Goal: Task Accomplishment & Management: Manage account settings

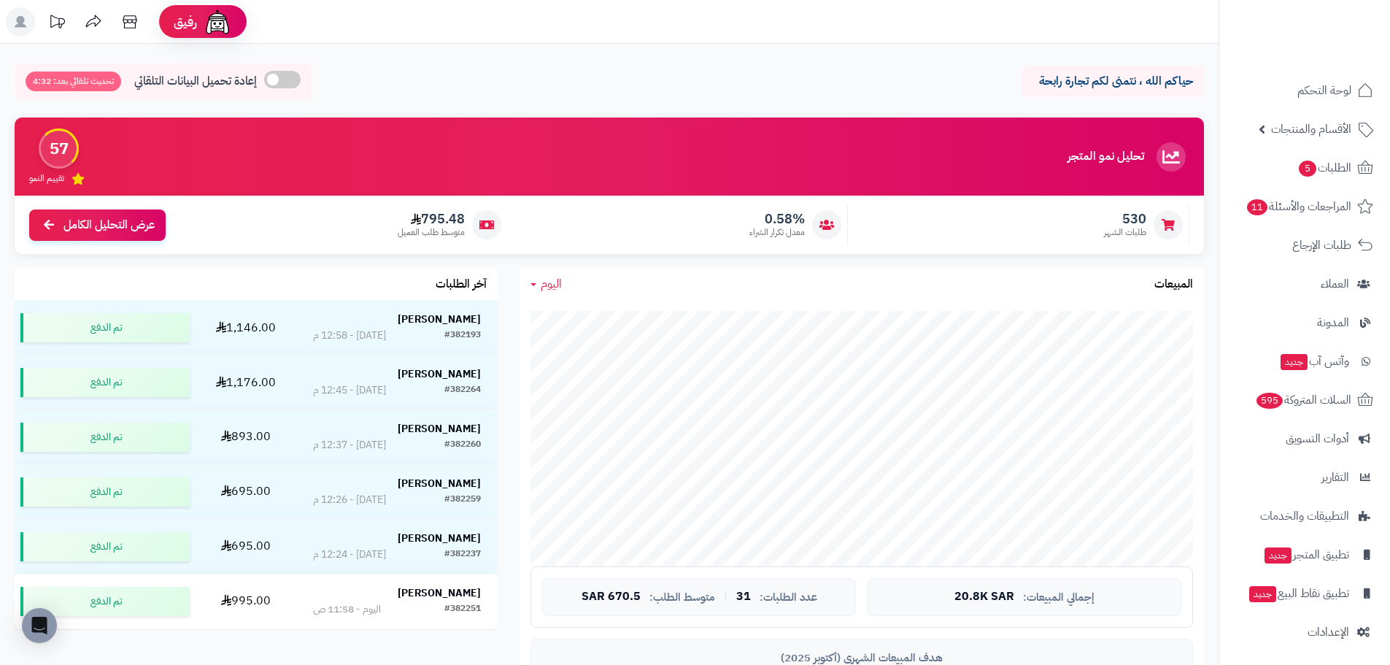
click at [549, 282] on span "اليوم" at bounding box center [551, 284] width 21 height 18
click at [565, 309] on link "اليوم" at bounding box center [577, 318] width 117 height 27
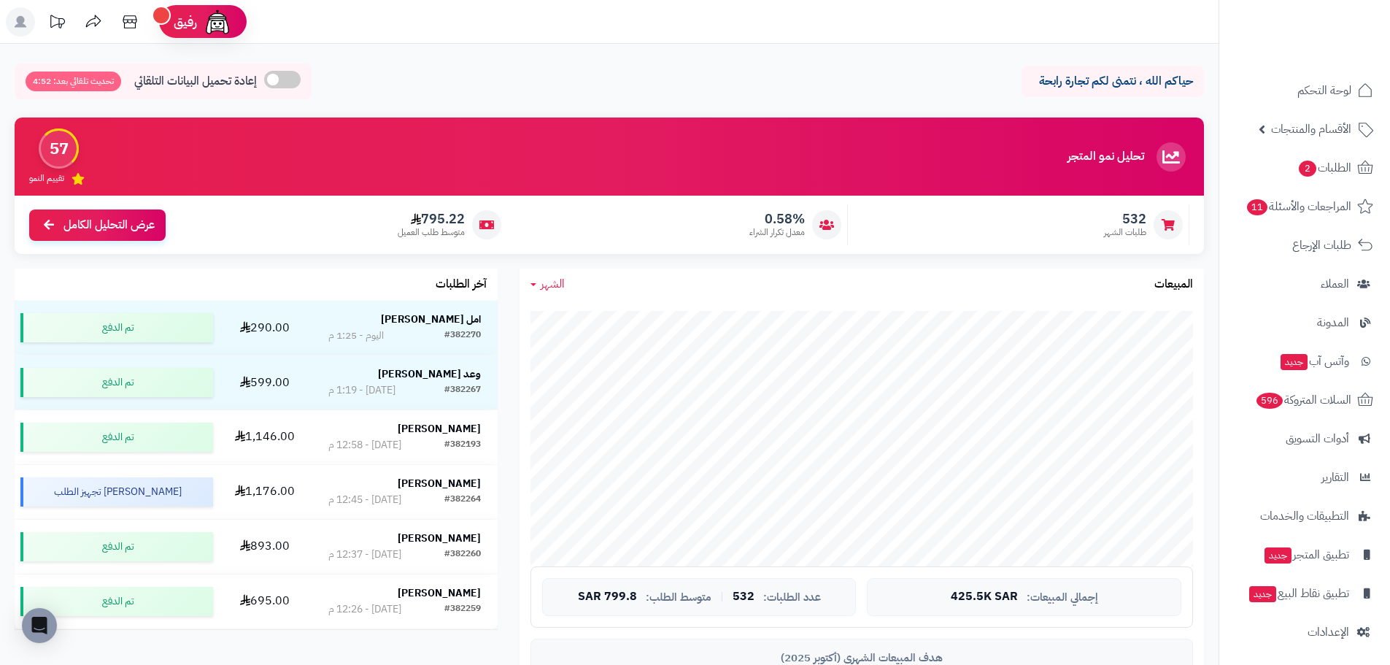
click at [545, 283] on span "الشهر" at bounding box center [553, 284] width 24 height 18
click at [570, 314] on link "اليوم" at bounding box center [577, 318] width 117 height 27
click at [549, 287] on span "اليوم" at bounding box center [551, 284] width 21 height 18
click at [577, 311] on link "اليوم" at bounding box center [577, 318] width 117 height 27
click at [559, 285] on span "الشهر" at bounding box center [553, 284] width 24 height 18
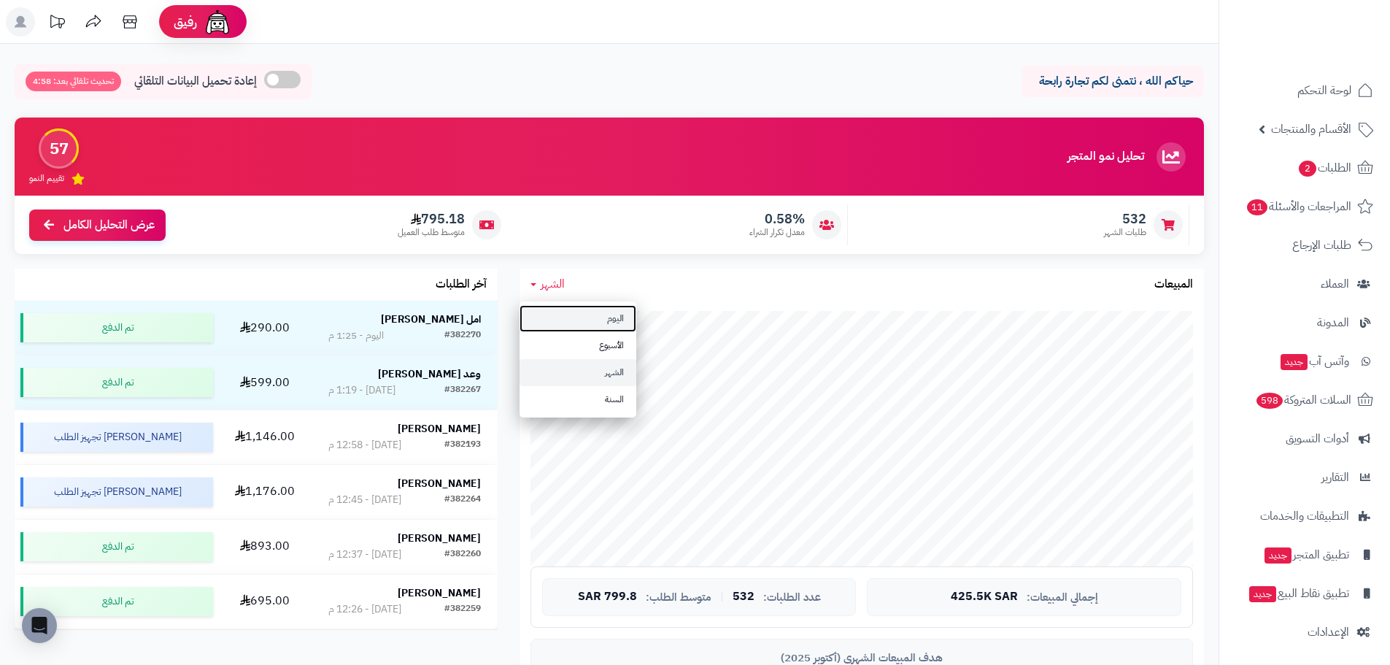
click at [591, 313] on link "اليوم" at bounding box center [577, 318] width 117 height 27
click at [544, 278] on span "اليوم" at bounding box center [551, 284] width 21 height 18
click at [573, 306] on link "اليوم" at bounding box center [577, 318] width 117 height 27
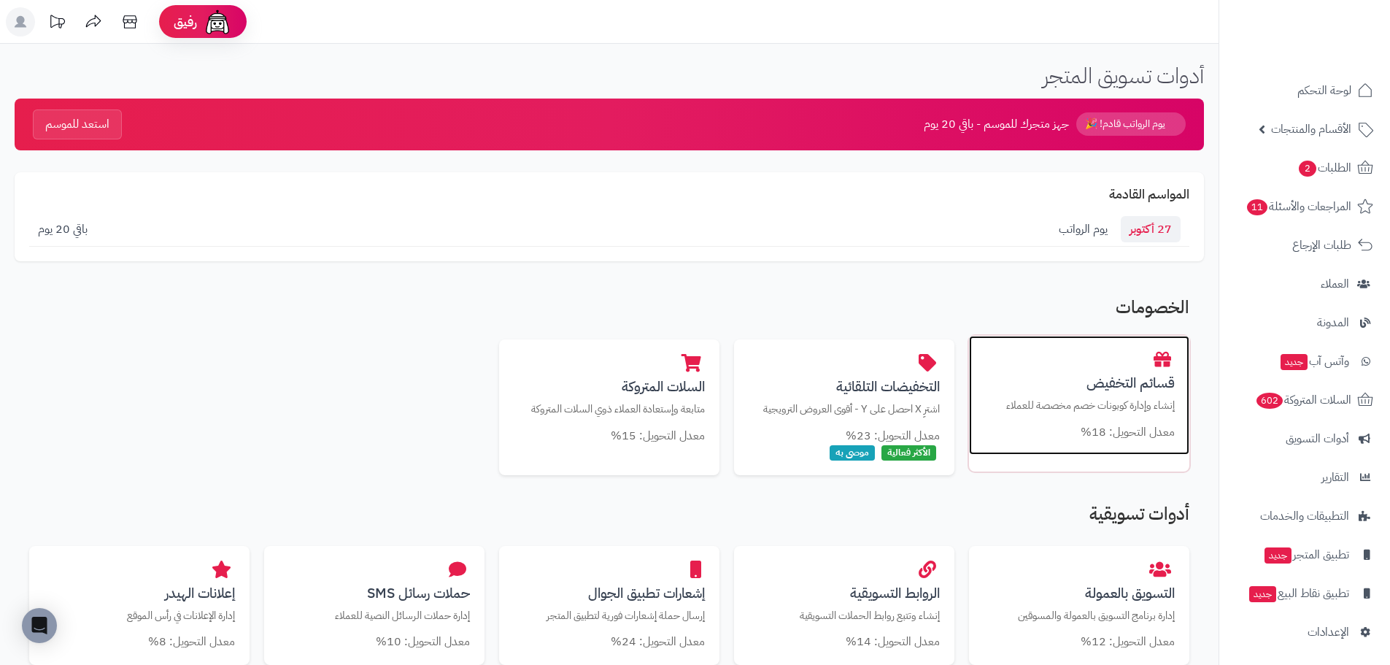
click at [1115, 384] on h3 "قسائم التخفيض" at bounding box center [1078, 382] width 191 height 15
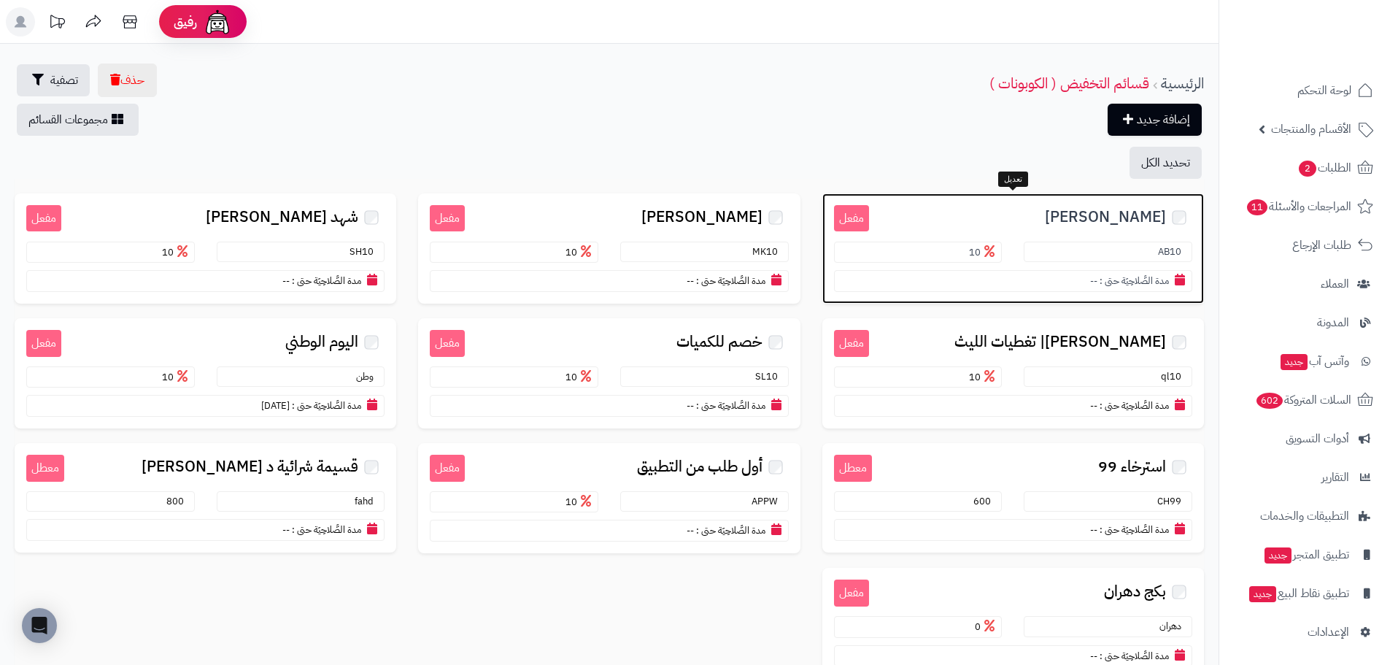
click at [1072, 219] on span "[PERSON_NAME]" at bounding box center [1105, 217] width 121 height 17
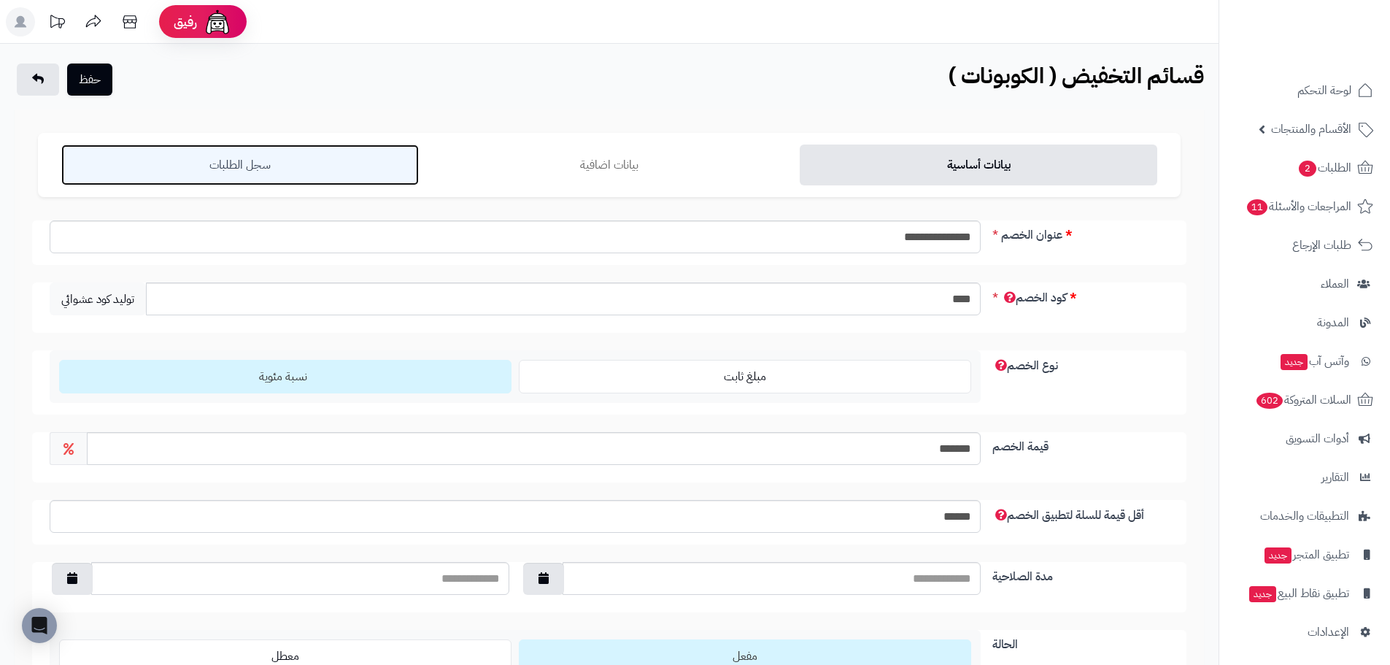
click at [187, 160] on link "سجل الطلبات" at bounding box center [239, 164] width 357 height 41
